Goal: Information Seeking & Learning: Learn about a topic

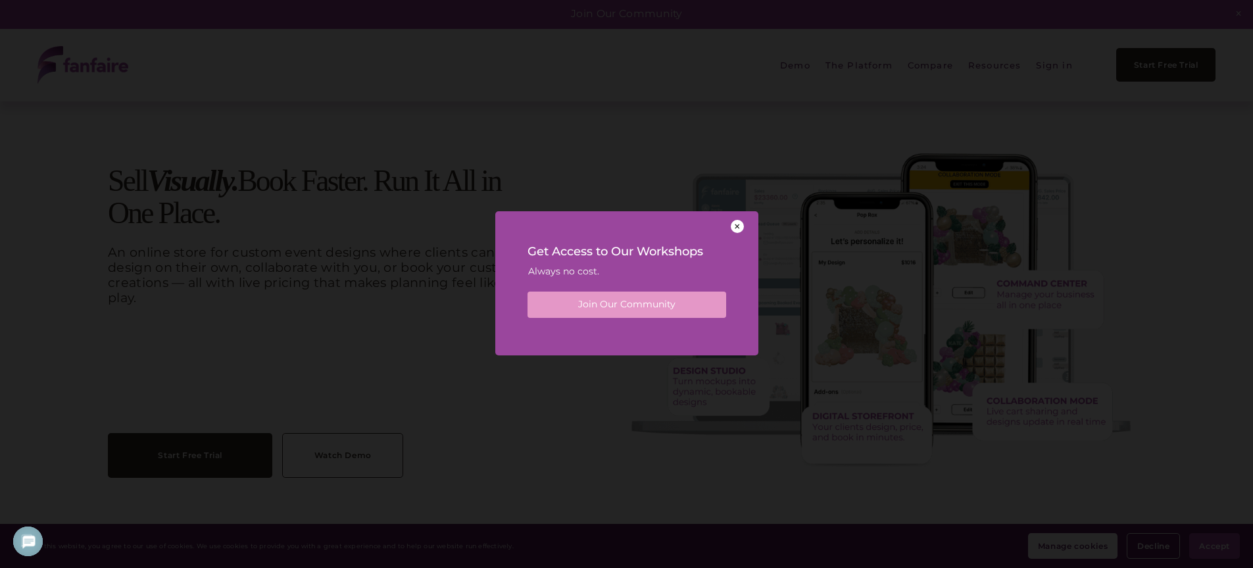
click at [736, 220] on div at bounding box center [737, 226] width 13 height 13
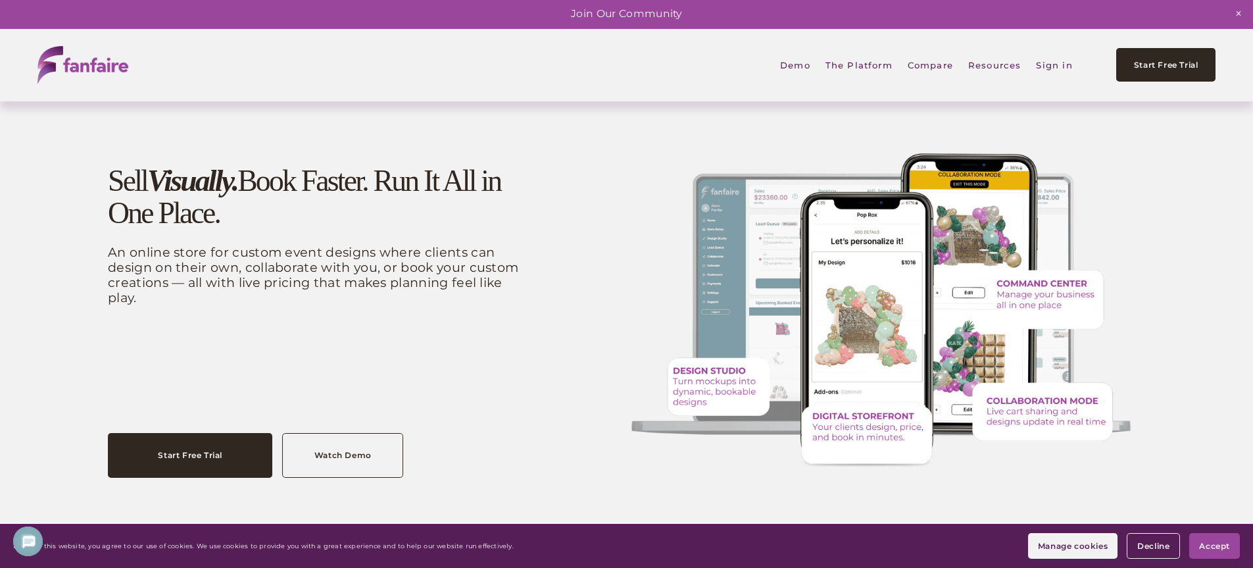
click at [331, 464] on link "Watch Demo" at bounding box center [342, 455] width 121 height 45
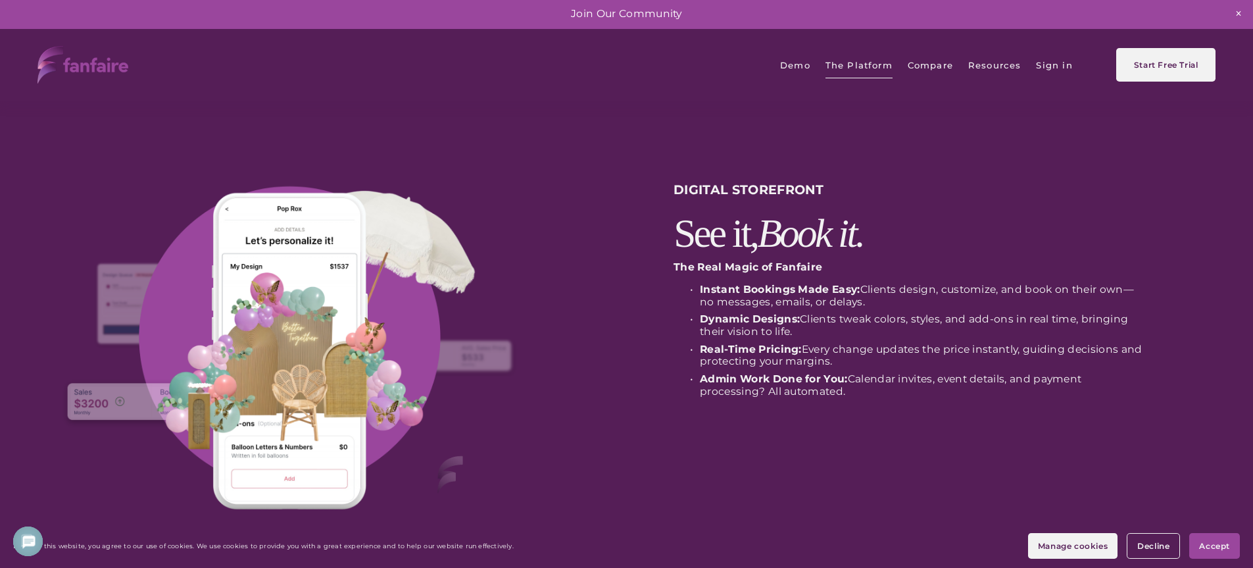
click at [1115, 211] on div "DIGITAL STOREFRONT See it, Book it." at bounding box center [910, 217] width 472 height 71
click at [1167, 218] on div "DIGITAL STOREFRONT See it, Book it. The Real Magic of Fanfaire Instant Bookings…" at bounding box center [626, 361] width 1253 height 436
click at [1161, 187] on div "DIGITAL STOREFRONT See it, Book it. The Real Magic of Fanfaire Instant Bookings…" at bounding box center [626, 361] width 1253 height 436
